Goal: Task Accomplishment & Management: Manage account settings

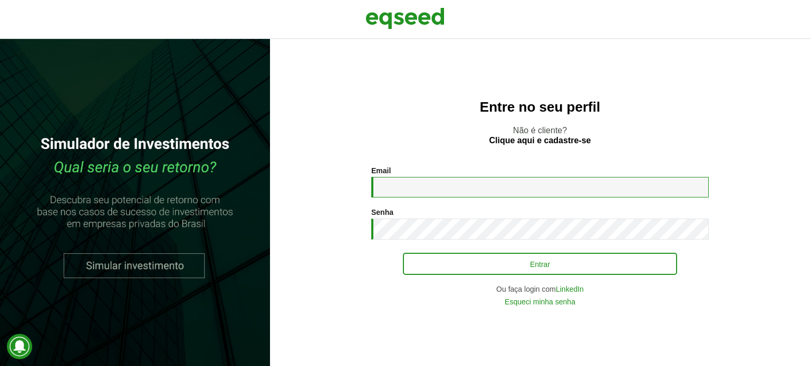
type input "**********"
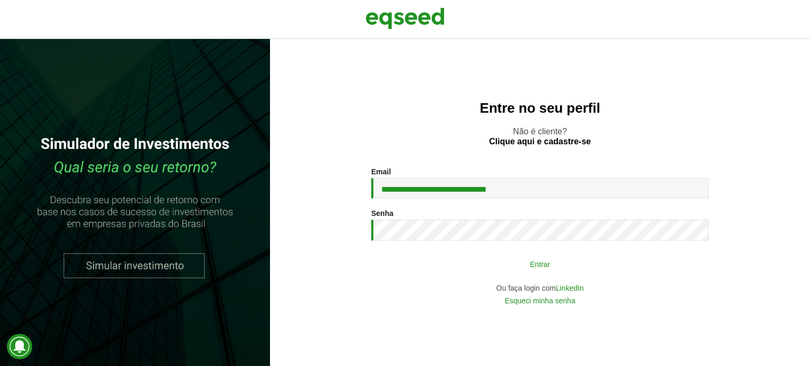
click at [538, 267] on button "Entrar" at bounding box center [540, 264] width 274 height 20
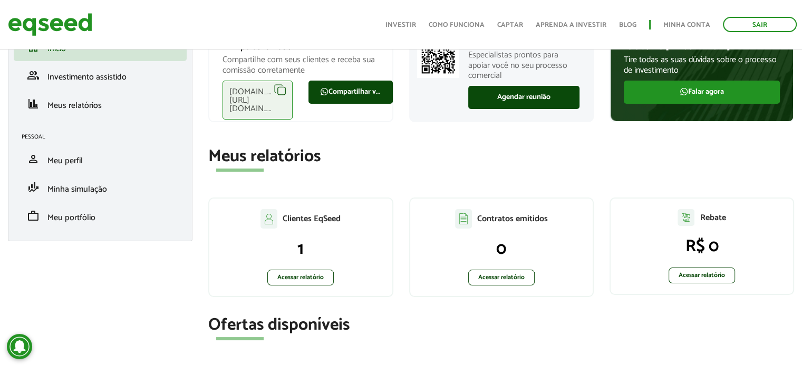
scroll to position [158, 0]
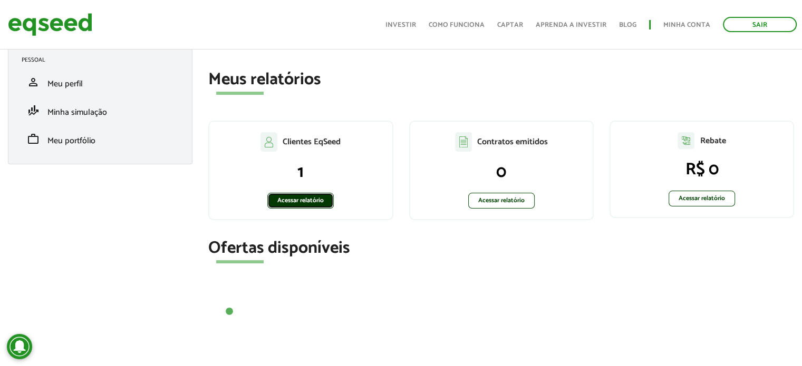
drag, startPoint x: 311, startPoint y: 201, endPoint x: 317, endPoint y: 202, distance: 6.3
click at [312, 201] on link "Acessar relatório" at bounding box center [300, 201] width 66 height 16
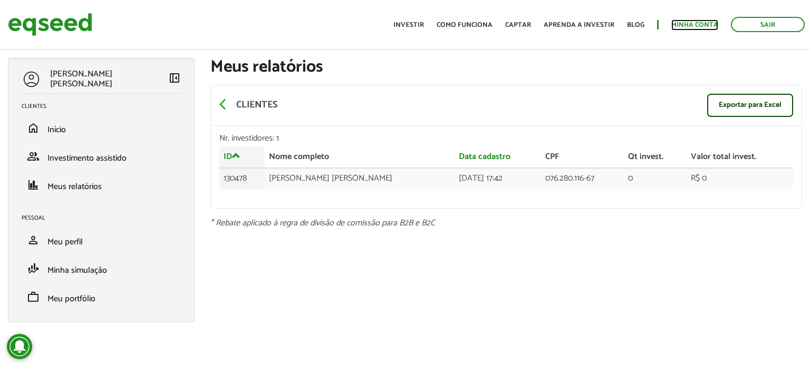
click at [703, 23] on link "Minha conta" at bounding box center [694, 25] width 47 height 7
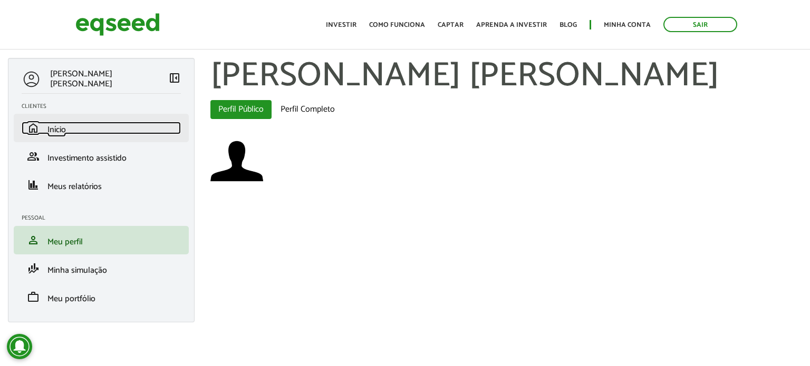
click at [70, 130] on link "home Início" at bounding box center [101, 128] width 159 height 13
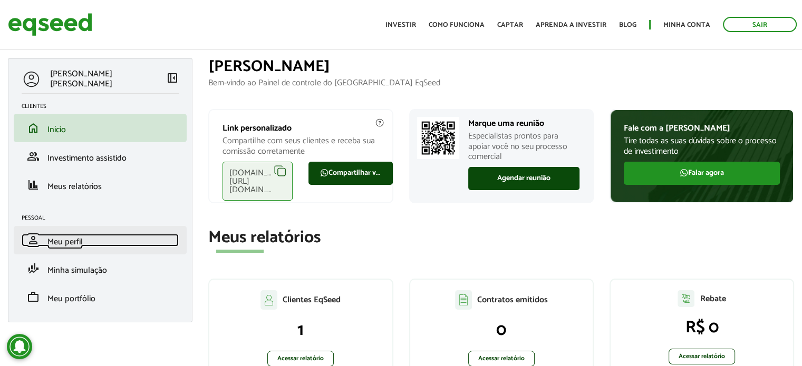
click at [75, 237] on span "Meu perfil" at bounding box center [64, 242] width 35 height 14
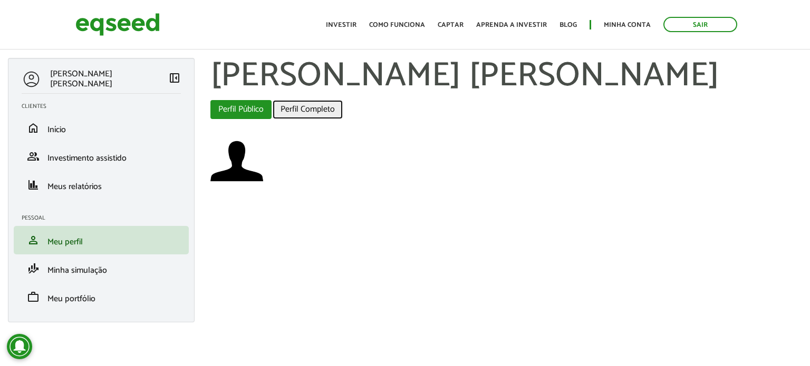
click at [316, 111] on link "Perfil Completo" at bounding box center [308, 109] width 70 height 19
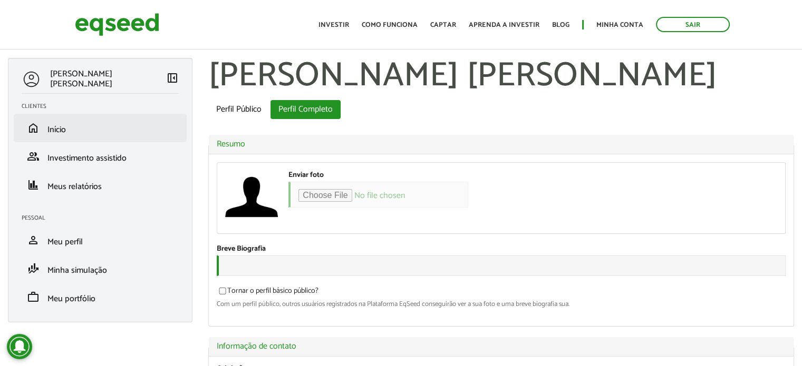
type input "**********"
click at [62, 127] on span "Início" at bounding box center [56, 130] width 18 height 14
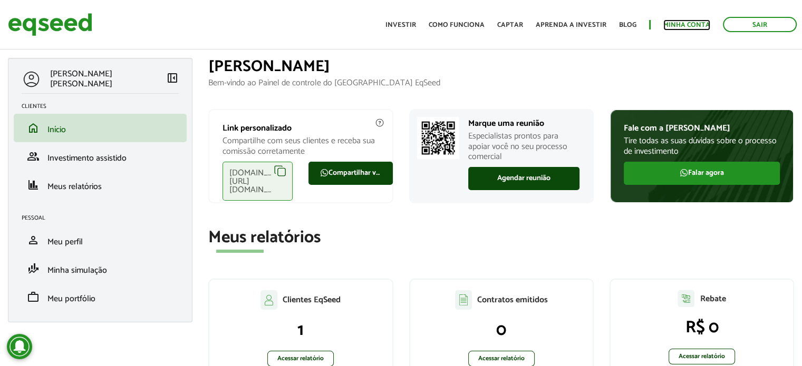
click at [684, 22] on link "Minha conta" at bounding box center [686, 25] width 47 height 7
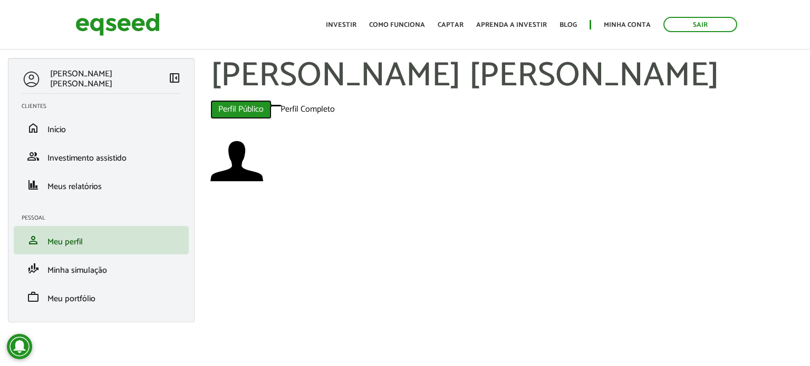
click at [232, 110] on link "Perfil Público (aba ativa)" at bounding box center [240, 109] width 61 height 19
click at [297, 110] on link "Perfil Completo" at bounding box center [308, 109] width 70 height 19
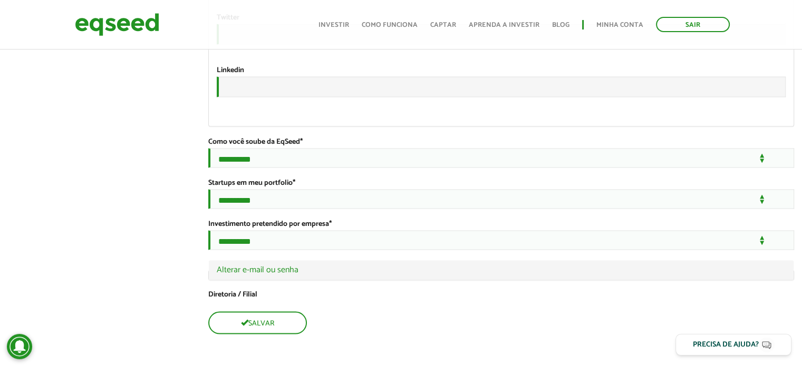
scroll to position [2178, 0]
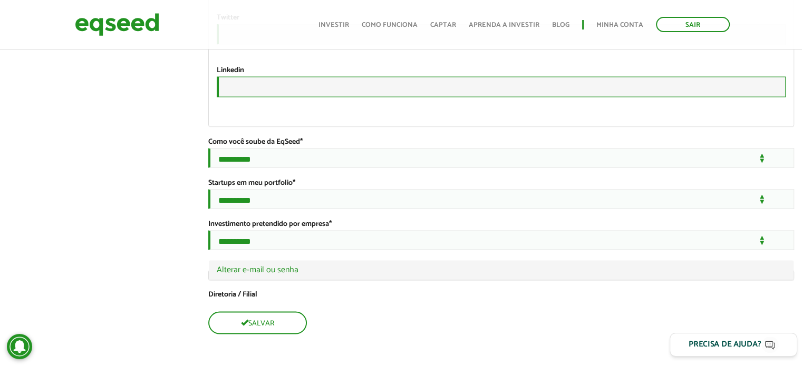
type input "**********"
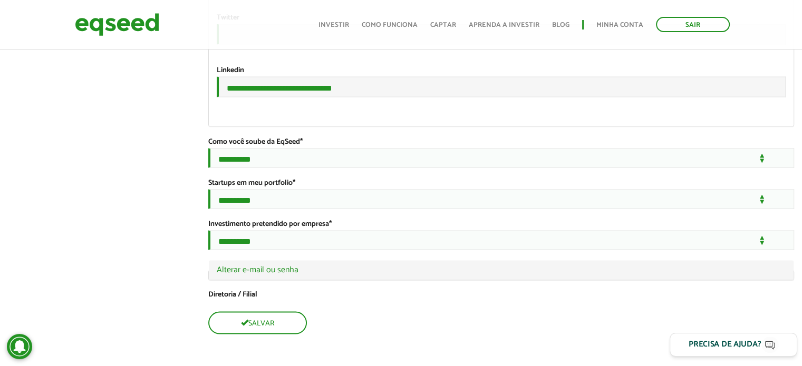
click at [730, 344] on div "Precisa de ajuda?" at bounding box center [724, 345] width 73 height 8
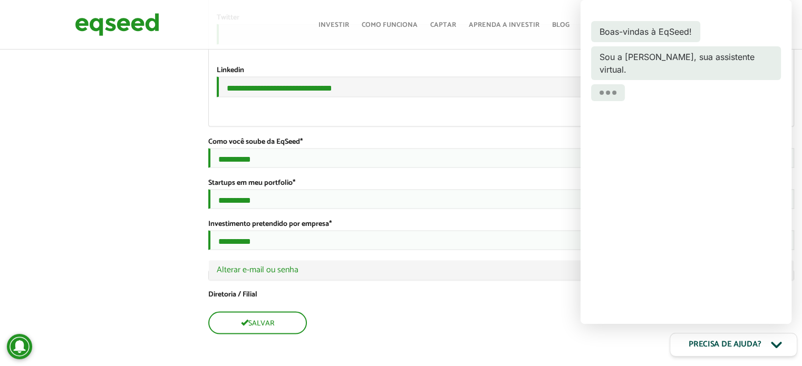
click at [749, 343] on div "Precisa de ajuda?" at bounding box center [724, 345] width 73 height 8
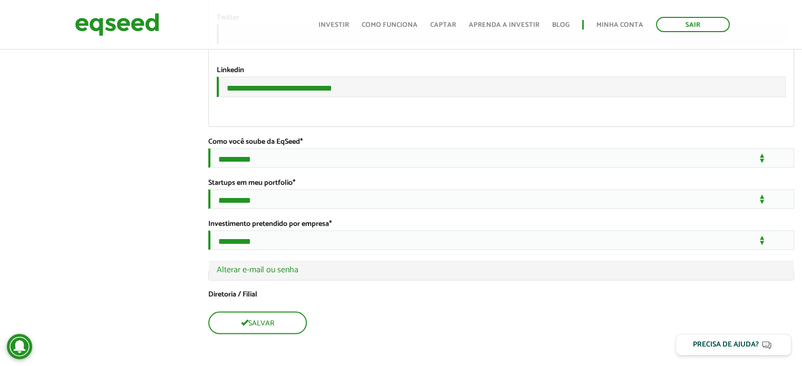
scroll to position [29, 0]
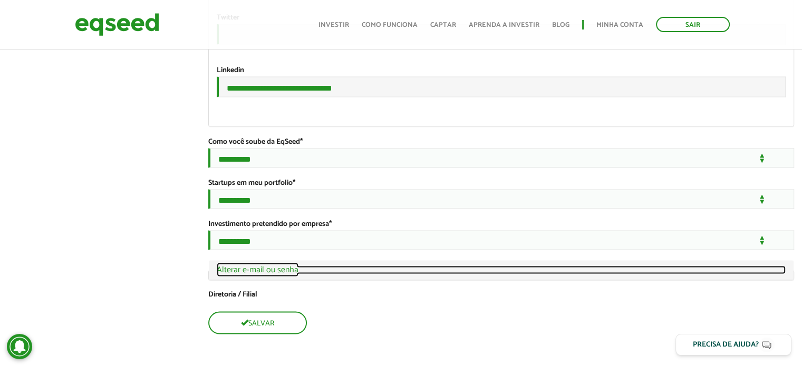
click at [274, 266] on link "Ocultar Alterar e-mail ou senha" at bounding box center [501, 270] width 569 height 8
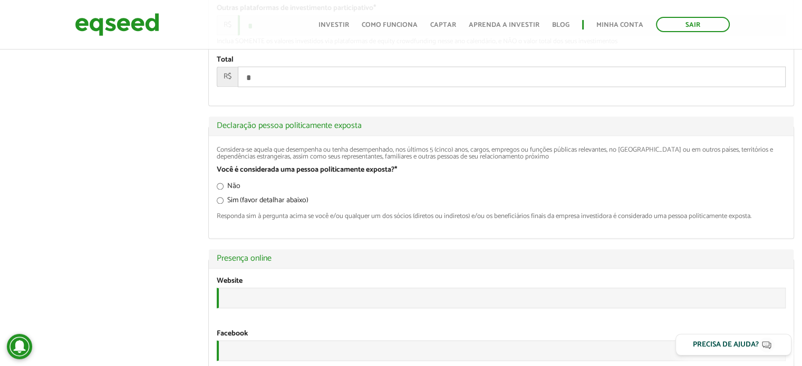
scroll to position [1633, 0]
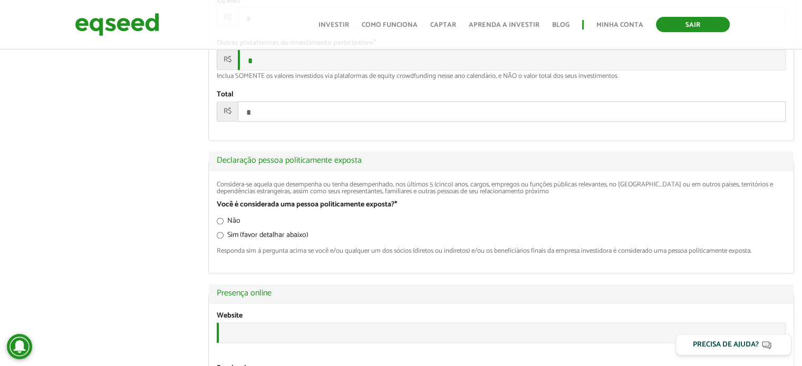
click at [696, 25] on link "Sair" at bounding box center [693, 24] width 74 height 15
